Goal: Task Accomplishment & Management: Complete application form

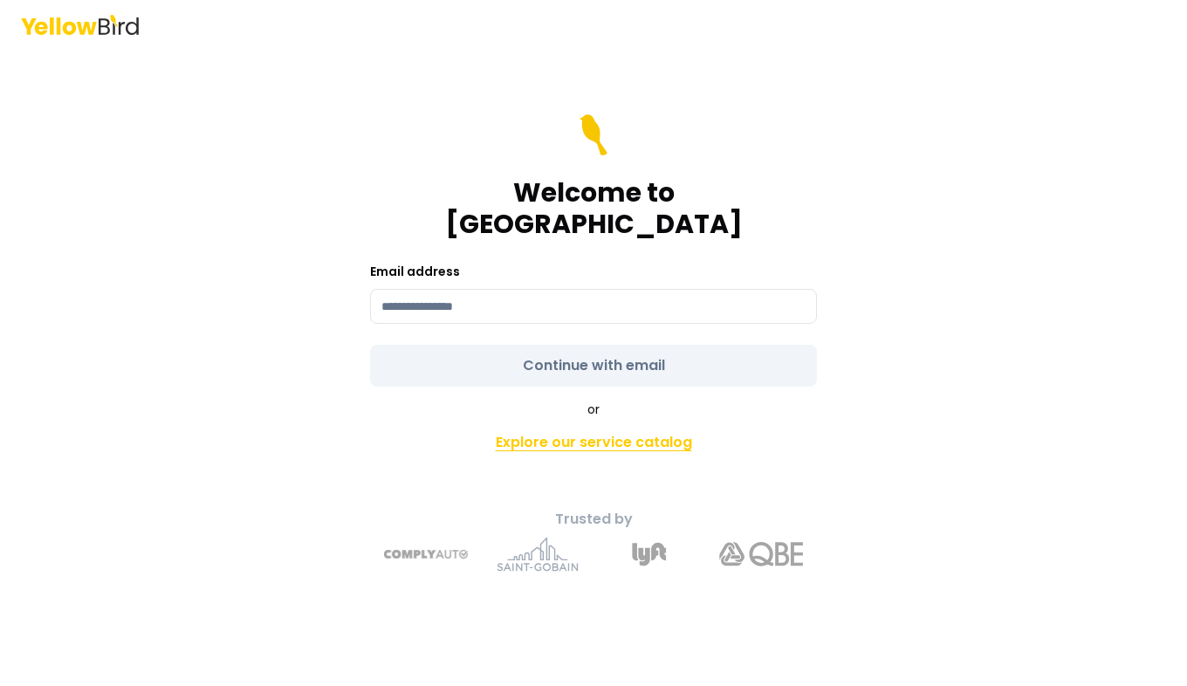
click at [587, 431] on link "Explore our service catalog" at bounding box center [593, 442] width 614 height 35
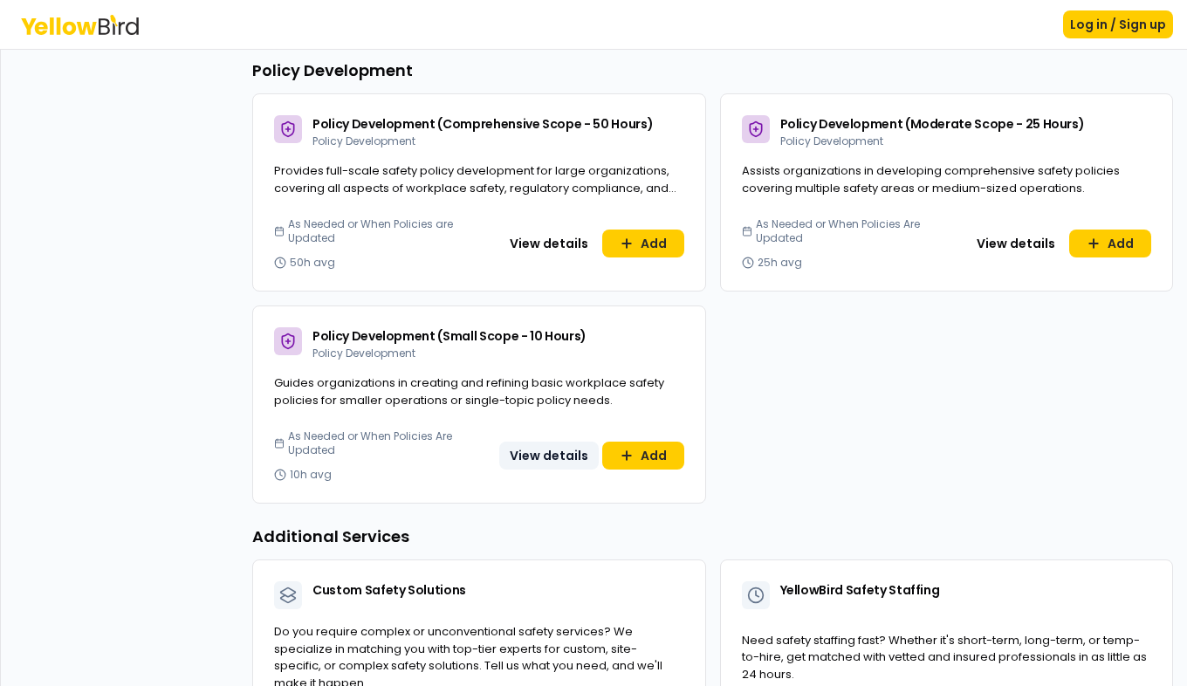
scroll to position [1329, 0]
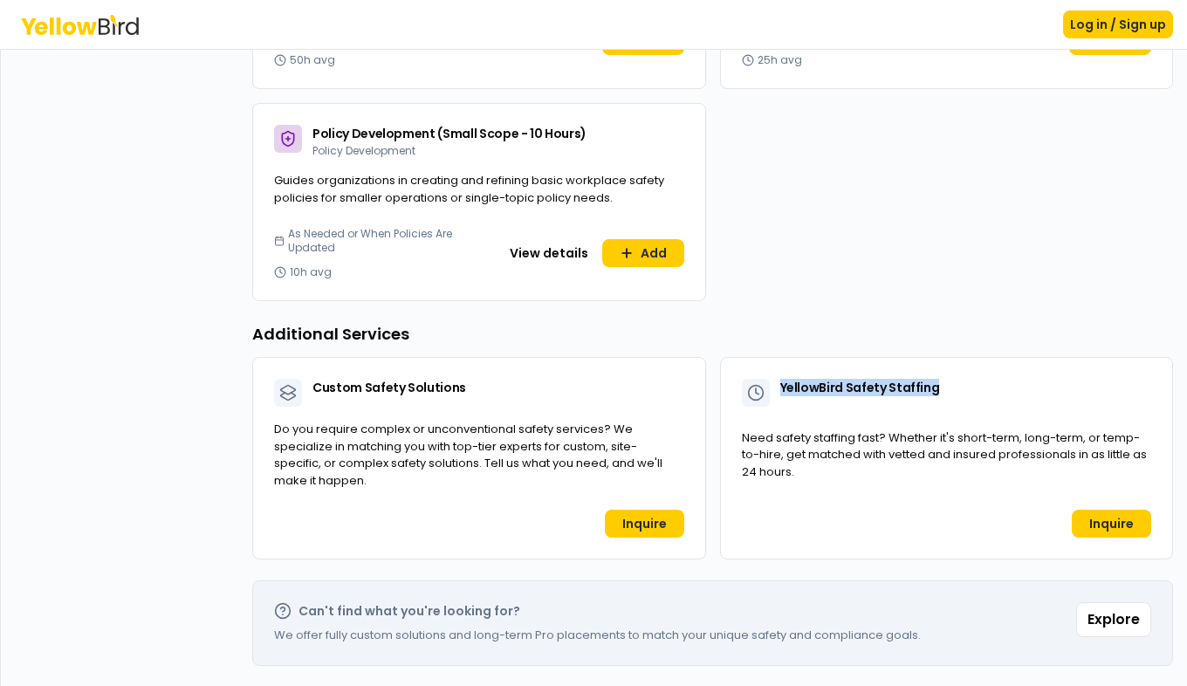
drag, startPoint x: 774, startPoint y: 387, endPoint x: 924, endPoint y: 390, distance: 150.1
click at [924, 390] on div "YellowBird Safety Staffing Additional Services" at bounding box center [947, 389] width 452 height 63
drag, startPoint x: 924, startPoint y: 390, endPoint x: 902, endPoint y: 389, distance: 21.8
copy span "YellowBird Safety Staffing"
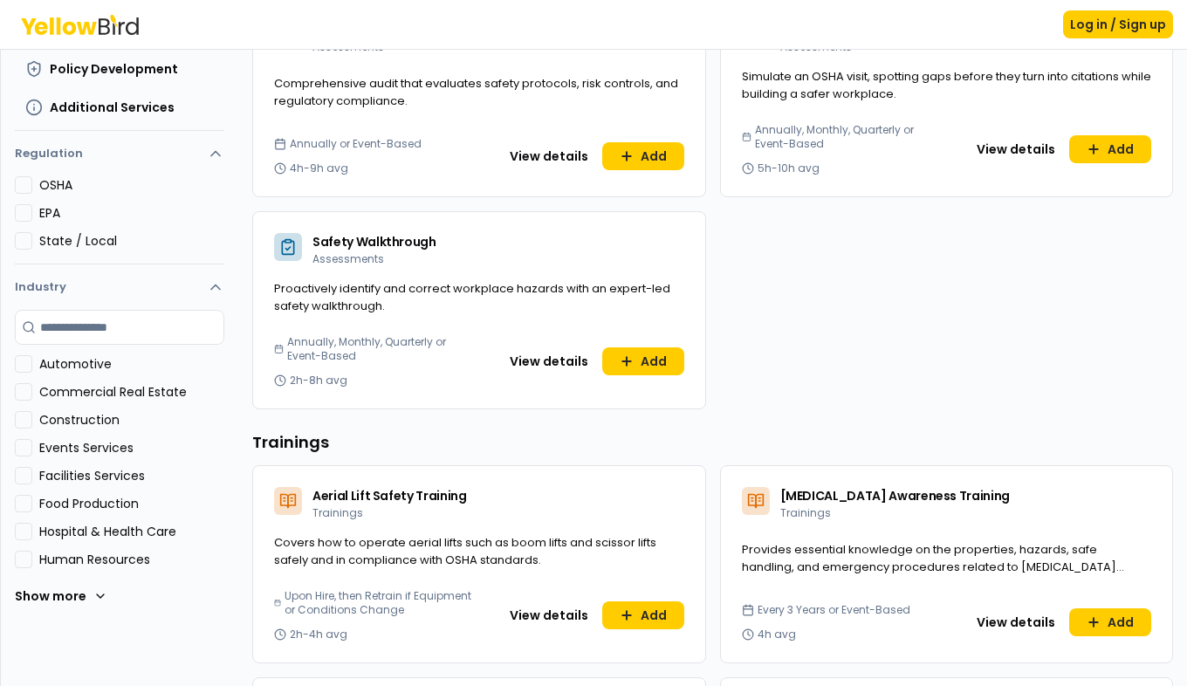
scroll to position [262, 0]
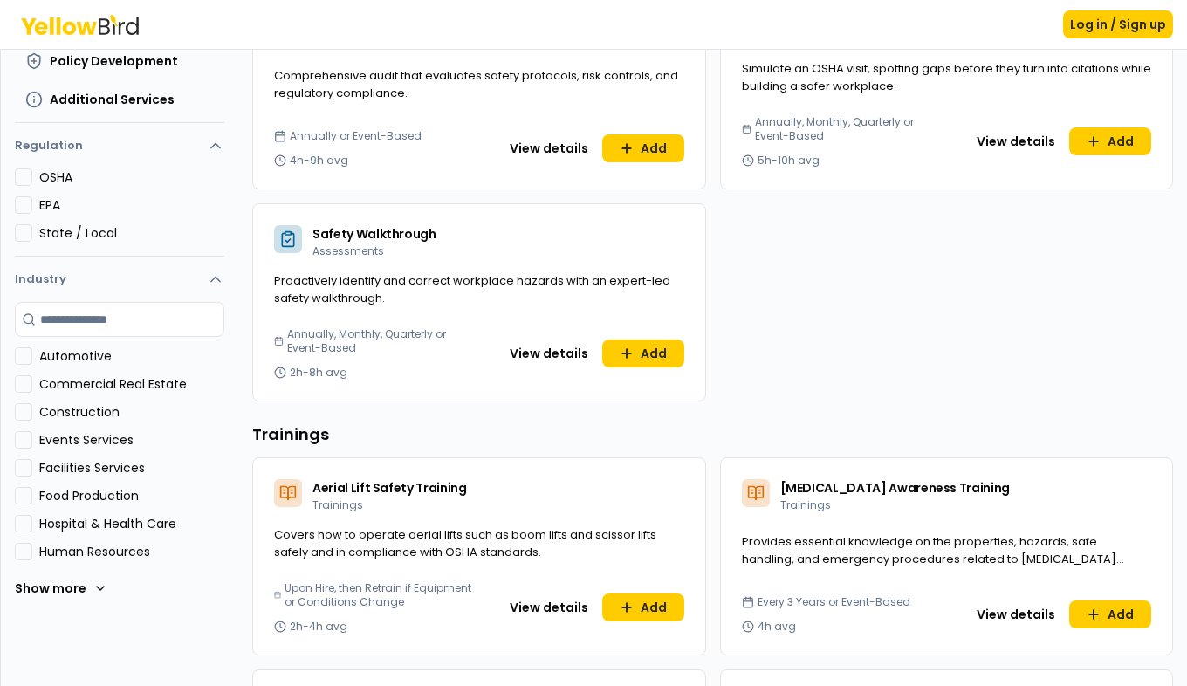
click at [51, 415] on label "Construction" at bounding box center [131, 411] width 185 height 17
click at [32, 415] on button "Construction" at bounding box center [23, 411] width 17 height 17
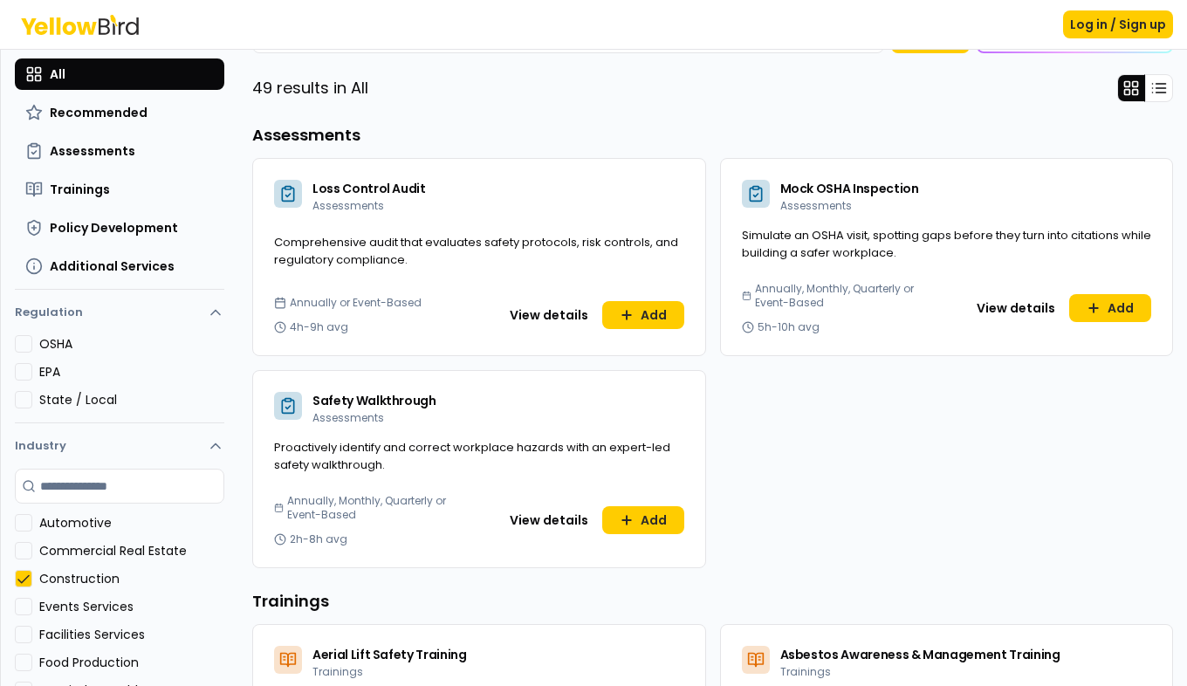
scroll to position [0, 0]
